Goal: Transaction & Acquisition: Download file/media

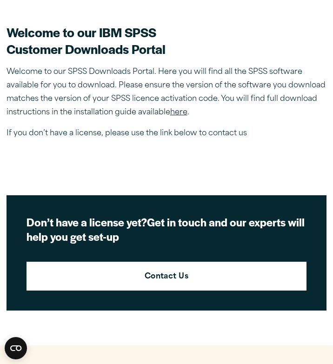
scroll to position [234, 0]
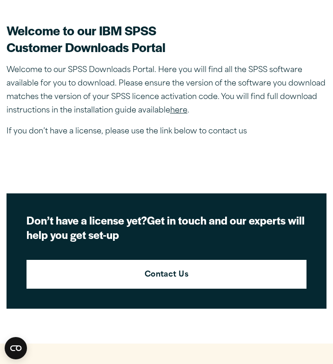
click at [183, 111] on link "here" at bounding box center [178, 110] width 17 height 7
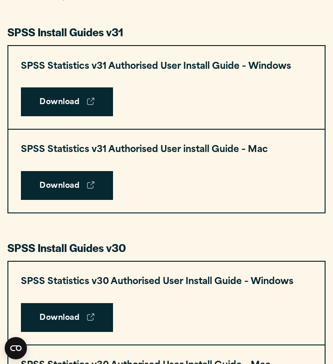
scroll to position [464, 0]
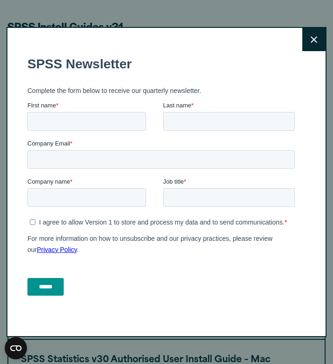
click at [313, 30] on button "Close" at bounding box center [313, 39] width 23 height 23
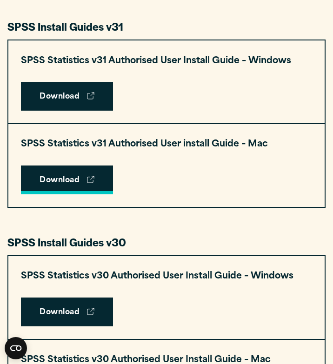
click at [79, 174] on link "Download" at bounding box center [67, 179] width 92 height 29
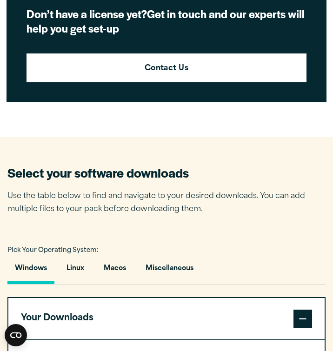
scroll to position [452, 0]
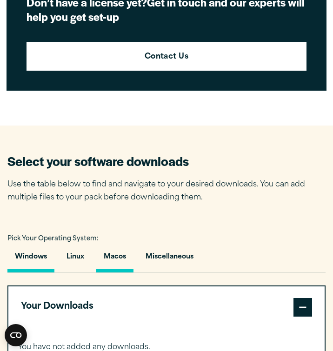
click at [117, 254] on button "Macos" at bounding box center [114, 259] width 37 height 26
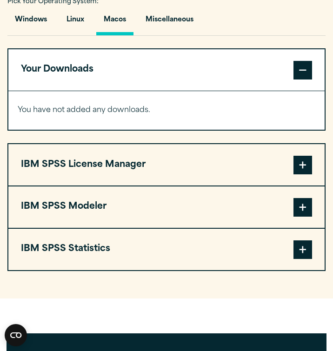
scroll to position [696, 0]
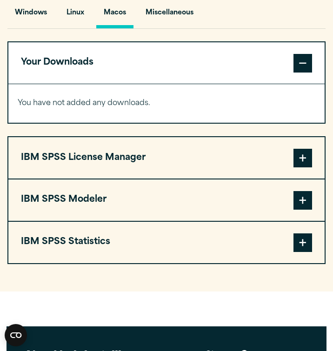
click at [306, 154] on span at bounding box center [302, 158] width 19 height 19
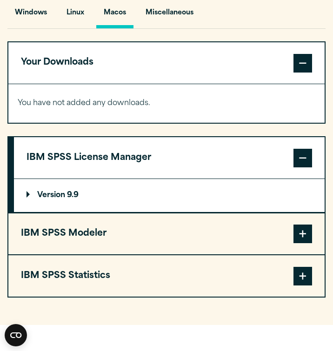
click at [304, 232] on span at bounding box center [302, 233] width 19 height 19
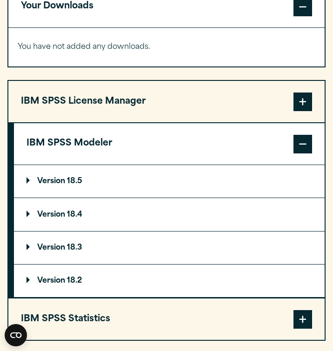
scroll to position [754, 0]
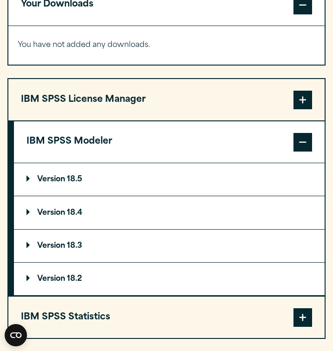
click at [39, 182] on p "Version 18.5" at bounding box center [54, 179] width 56 height 7
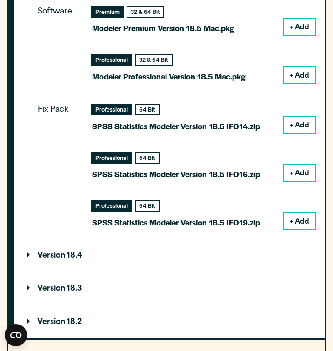
scroll to position [976, 0]
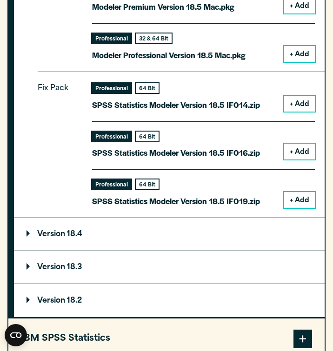
click at [119, 218] on summary "Version 18.4" at bounding box center [169, 234] width 310 height 33
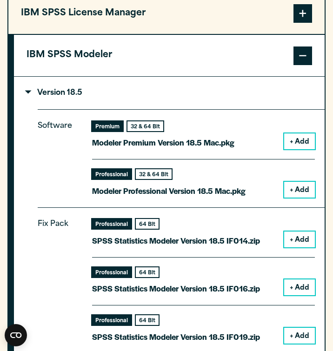
scroll to position [842, 0]
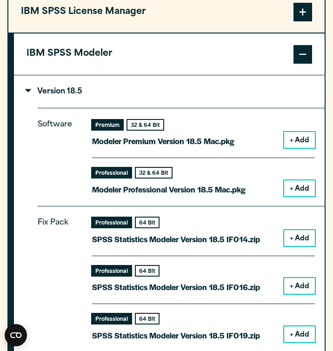
click at [290, 183] on button "+ Add" at bounding box center [299, 188] width 31 height 16
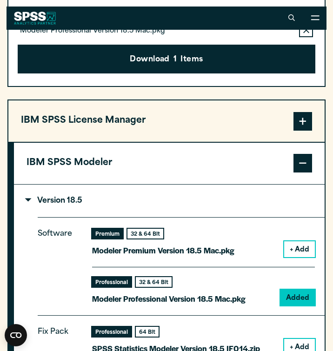
scroll to position [769, 0]
click at [59, 197] on p "Version 18.5" at bounding box center [54, 200] width 56 height 7
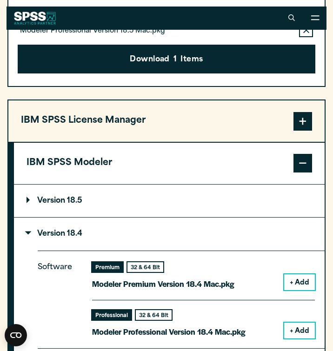
click at [62, 235] on p "Version 18.4" at bounding box center [54, 233] width 56 height 7
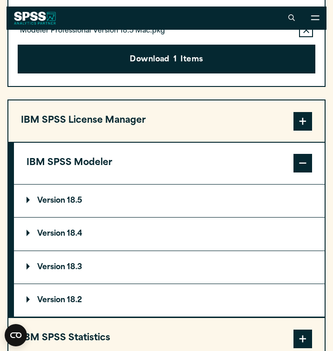
click at [62, 235] on p "Version 18.4" at bounding box center [54, 233] width 56 height 7
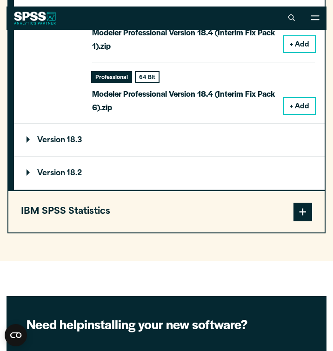
scroll to position [1115, 0]
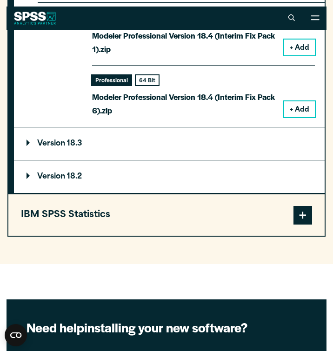
click at [112, 210] on button "IBM SPSS Statistics" at bounding box center [166, 214] width 316 height 41
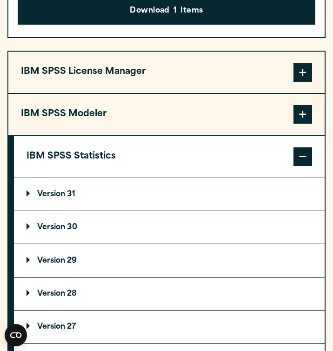
scroll to position [820, 0]
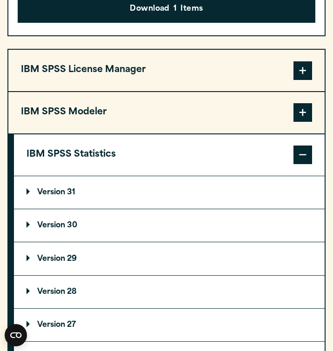
click at [77, 189] on summary "Version 31" at bounding box center [169, 192] width 310 height 33
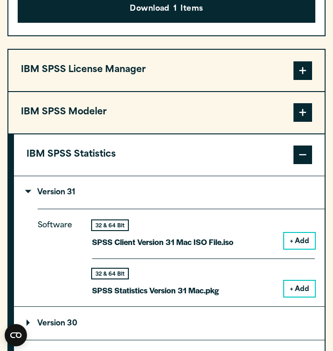
click at [305, 281] on button "+ Add" at bounding box center [299, 289] width 31 height 16
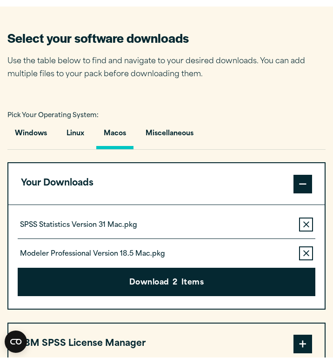
scroll to position [581, 0]
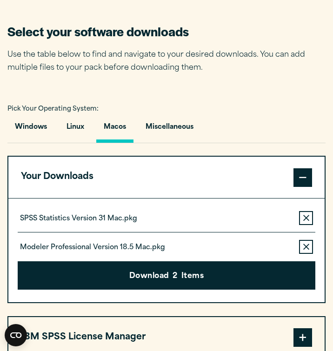
click at [307, 246] on icon "button" at bounding box center [306, 246] width 6 height 7
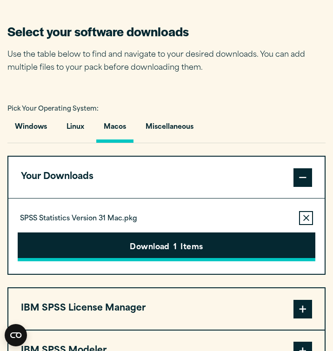
click at [264, 241] on button "Download 1 Items" at bounding box center [166, 246] width 297 height 29
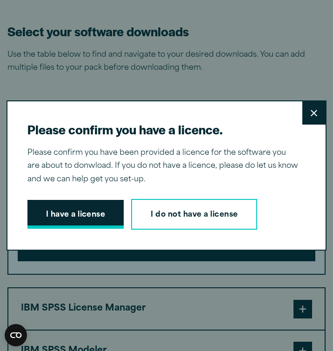
click at [87, 209] on button "I have a license" at bounding box center [75, 214] width 97 height 29
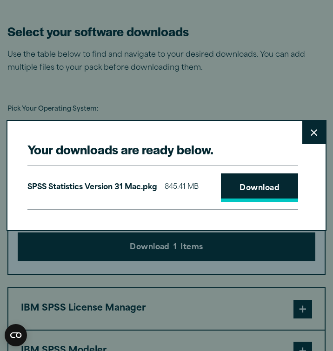
click at [243, 190] on link "Download" at bounding box center [259, 187] width 77 height 29
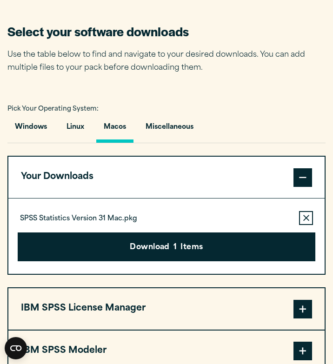
click at [314, 126] on div "Your downloads are ready below. Close SPSS Statistics Version 31 Mac.pkg 845.41…" at bounding box center [166, 182] width 333 height 364
